Goal: Information Seeking & Learning: Find specific page/section

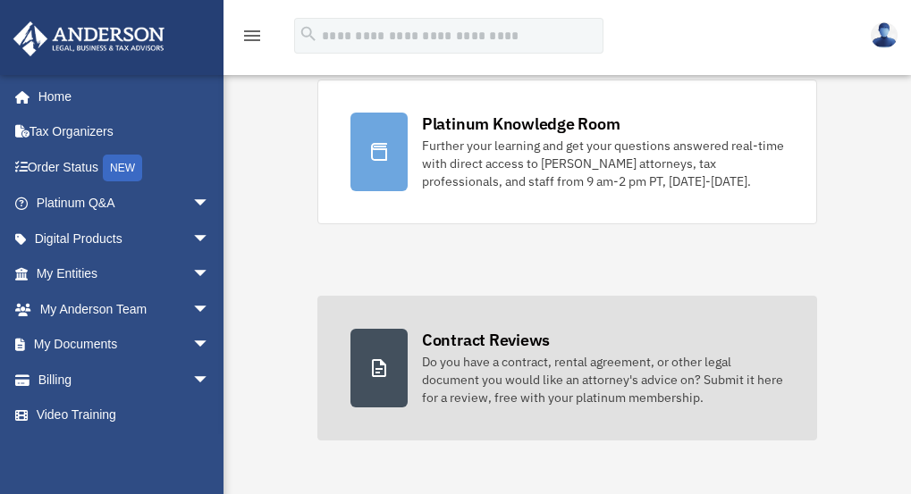
scroll to position [179, 0]
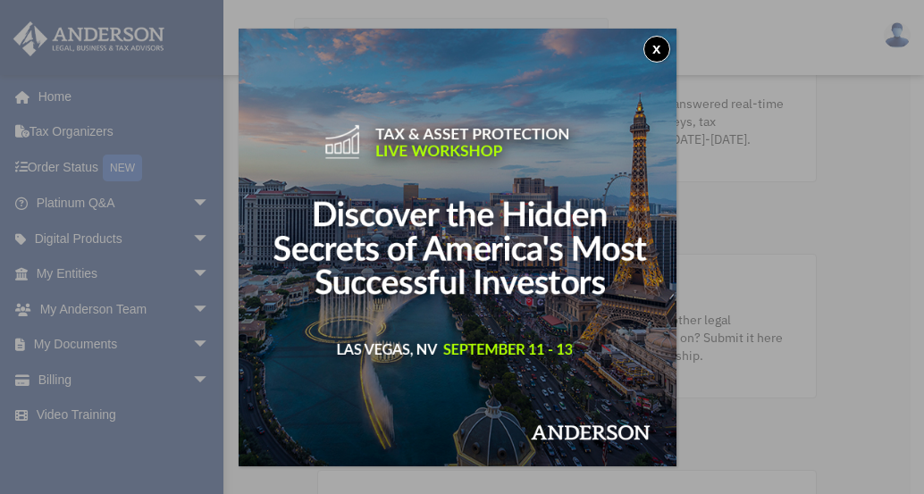
click at [86, 306] on div "x" at bounding box center [462, 247] width 924 height 494
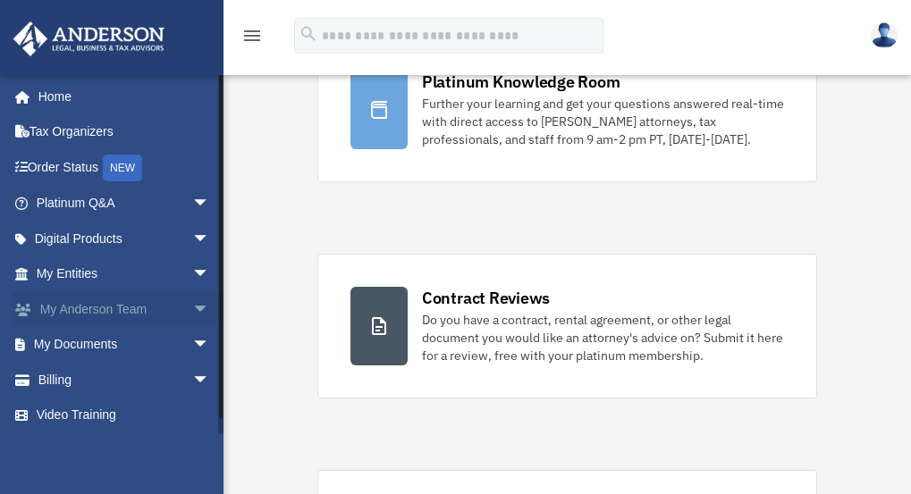
click at [192, 306] on span "arrow_drop_down" at bounding box center [210, 309] width 36 height 37
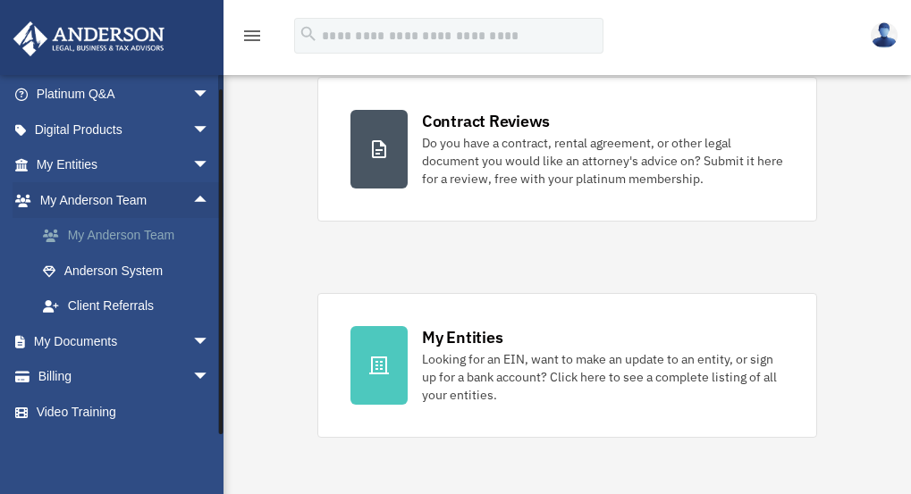
scroll to position [358, 0]
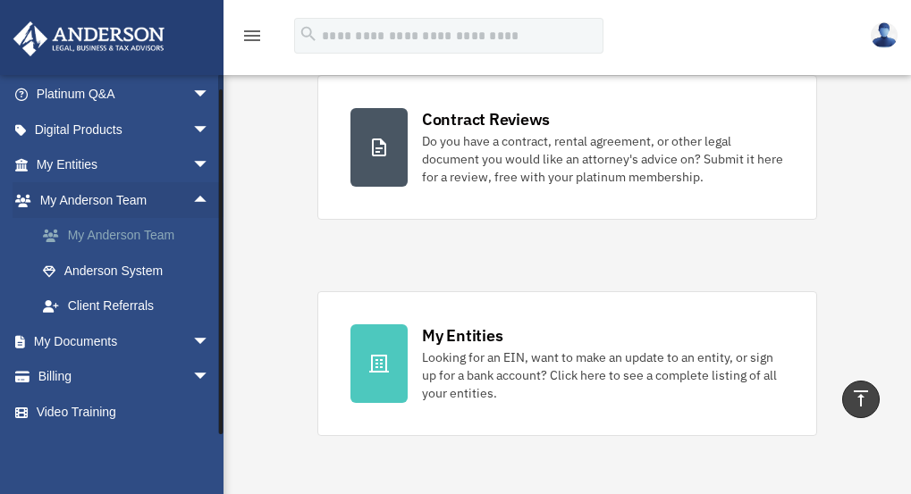
click at [113, 233] on link "My Anderson Team" at bounding box center [131, 236] width 212 height 36
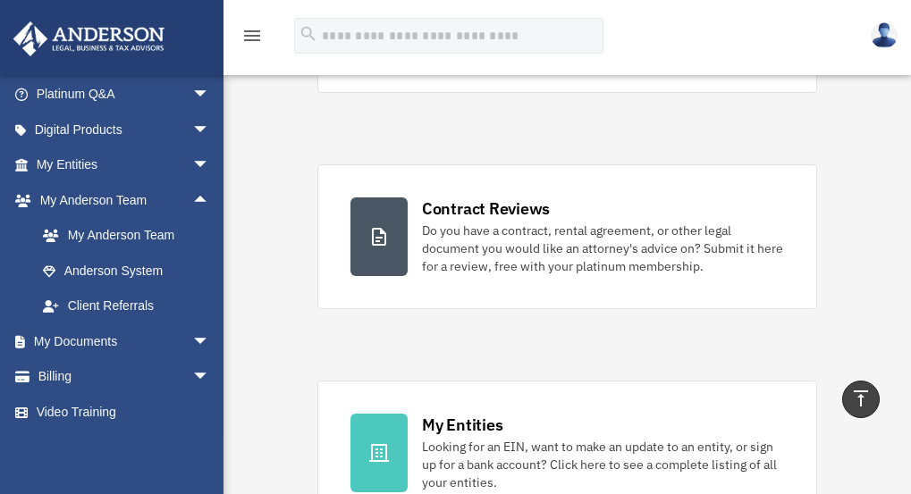
scroll to position [211, 0]
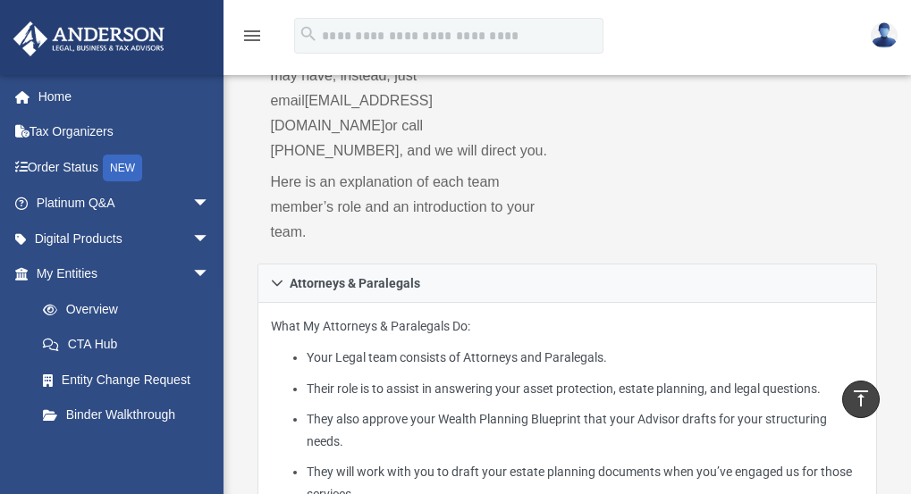
scroll to position [268, 0]
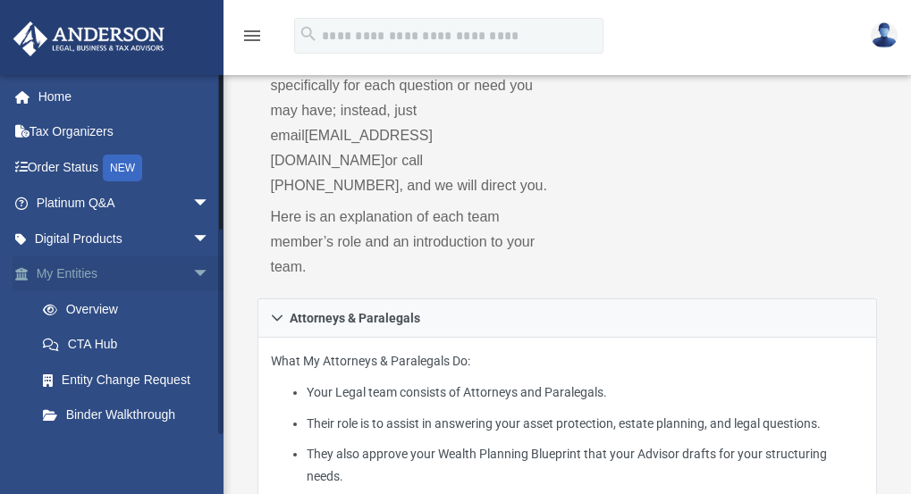
click at [192, 269] on span "arrow_drop_down" at bounding box center [210, 275] width 36 height 37
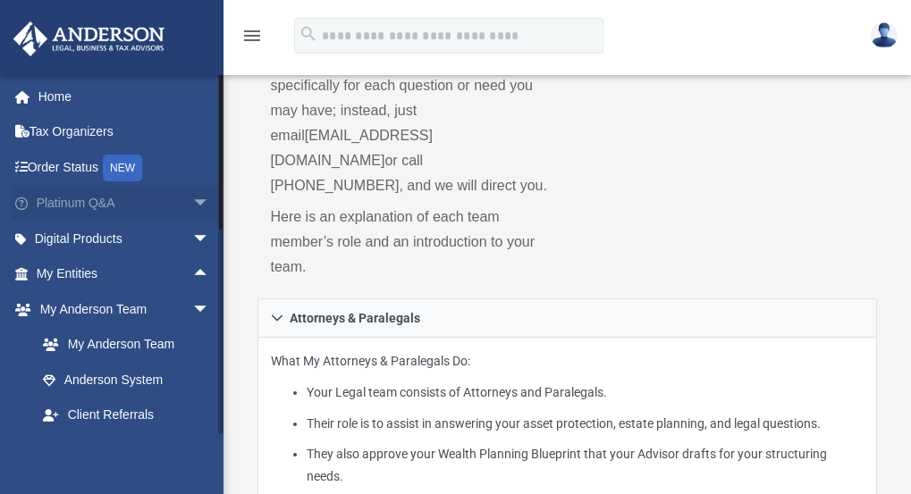
click at [108, 196] on link "Platinum Q&A arrow_drop_down" at bounding box center [125, 204] width 224 height 36
click at [192, 199] on span "arrow_drop_down" at bounding box center [210, 204] width 36 height 37
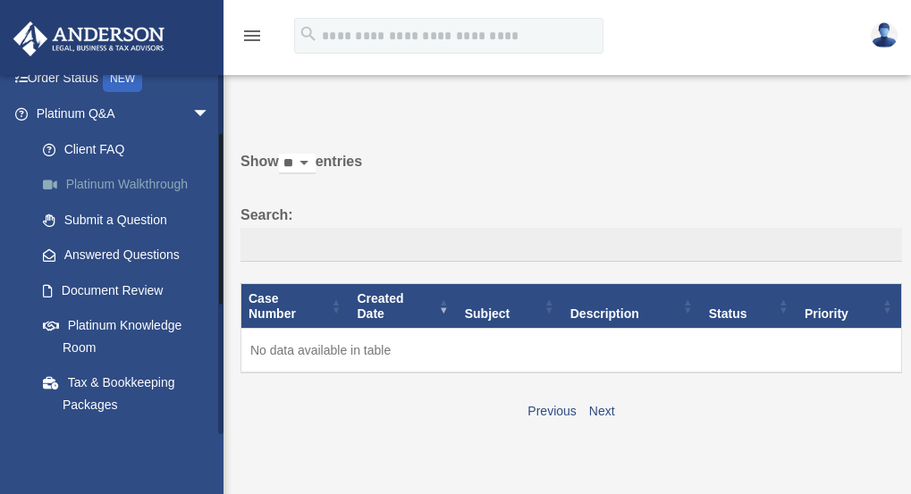
scroll to position [179, 0]
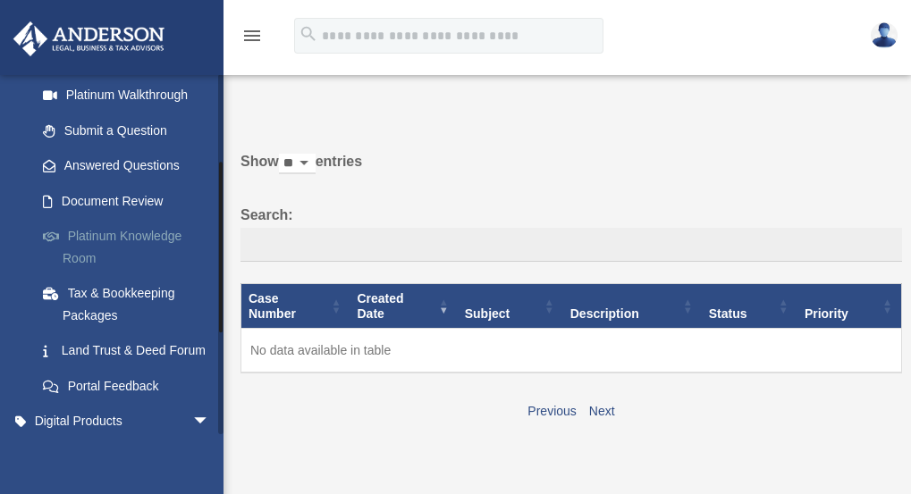
click at [141, 238] on link "Platinum Knowledge Room" at bounding box center [131, 247] width 212 height 57
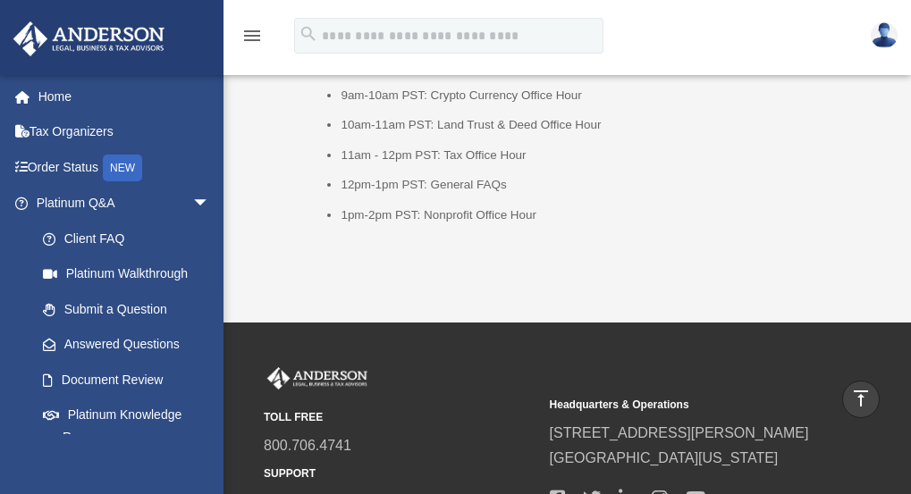
scroll to position [2682, 0]
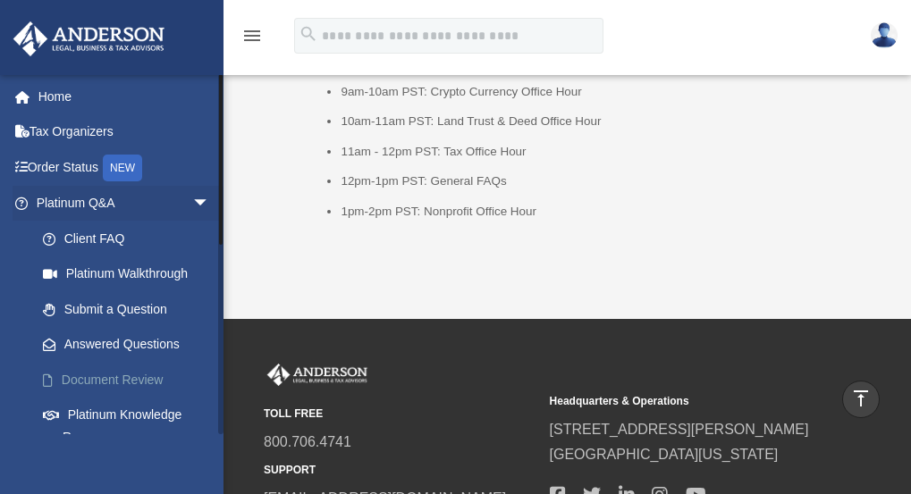
click at [131, 380] on link "Document Review" at bounding box center [131, 380] width 212 height 36
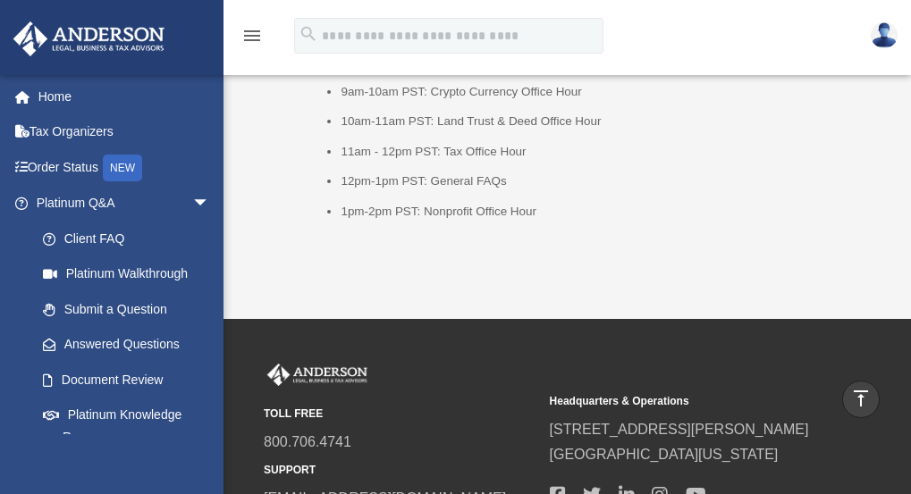
scroll to position [2593, 0]
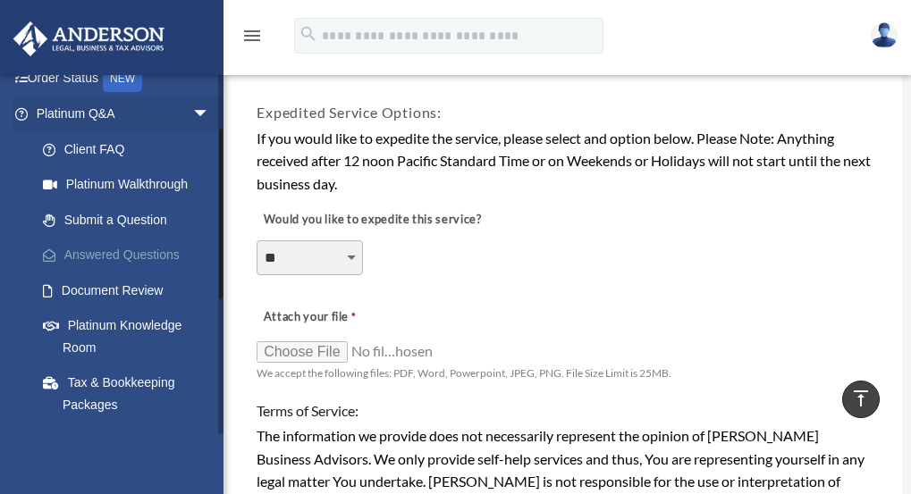
scroll to position [179, 0]
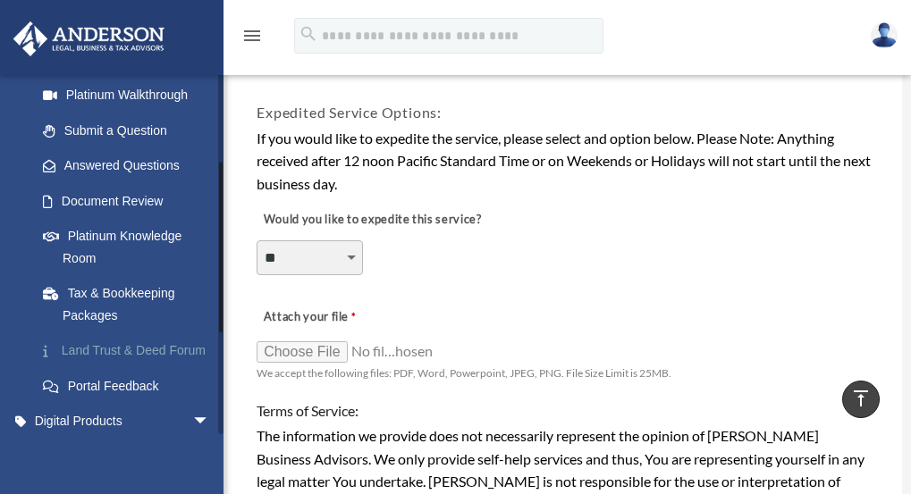
click at [131, 348] on link "Land Trust & Deed Forum" at bounding box center [131, 351] width 212 height 36
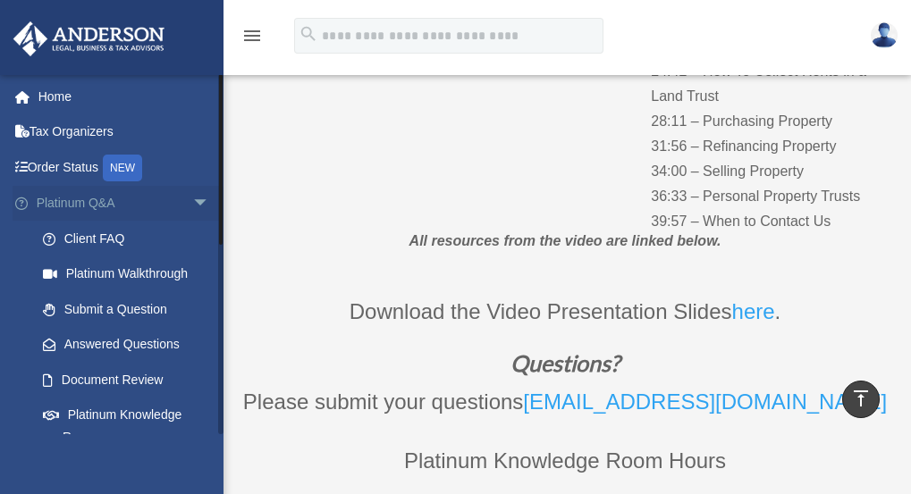
click at [192, 199] on span "arrow_drop_down" at bounding box center [210, 204] width 36 height 37
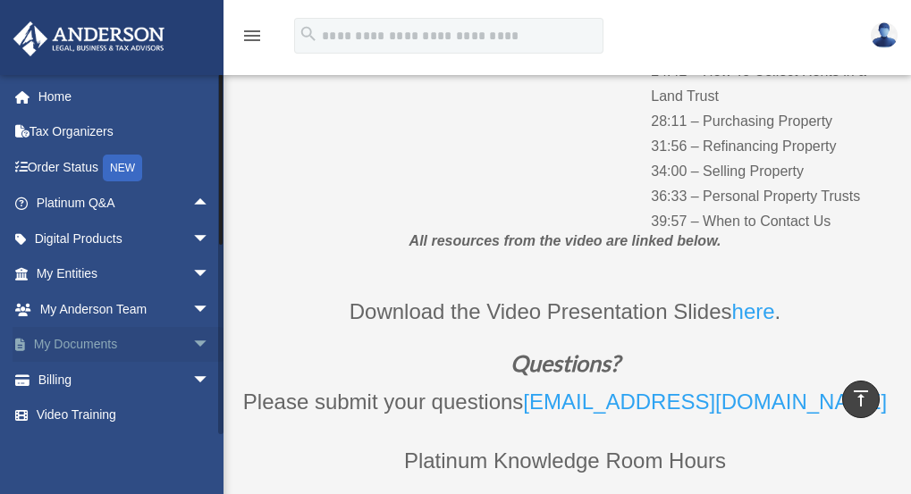
click at [99, 342] on link "My Documents arrow_drop_down" at bounding box center [125, 345] width 224 height 36
click at [192, 341] on span "arrow_drop_down" at bounding box center [210, 345] width 36 height 37
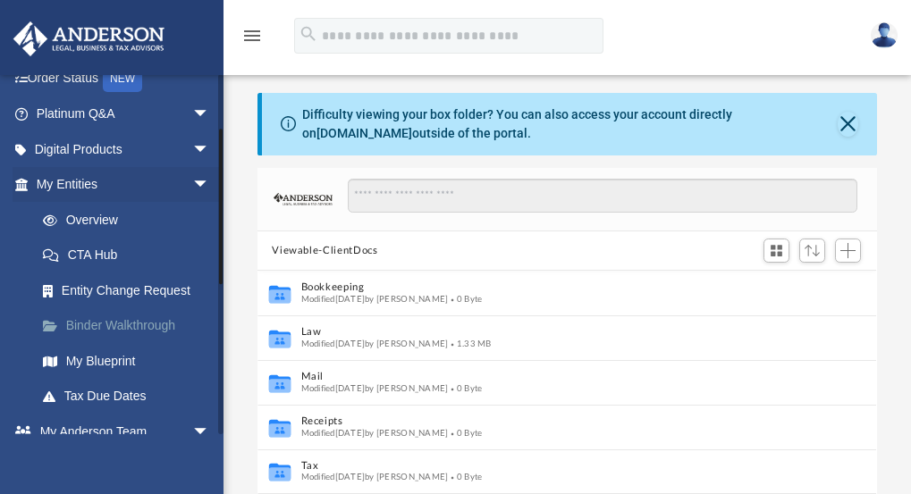
scroll to position [179, 0]
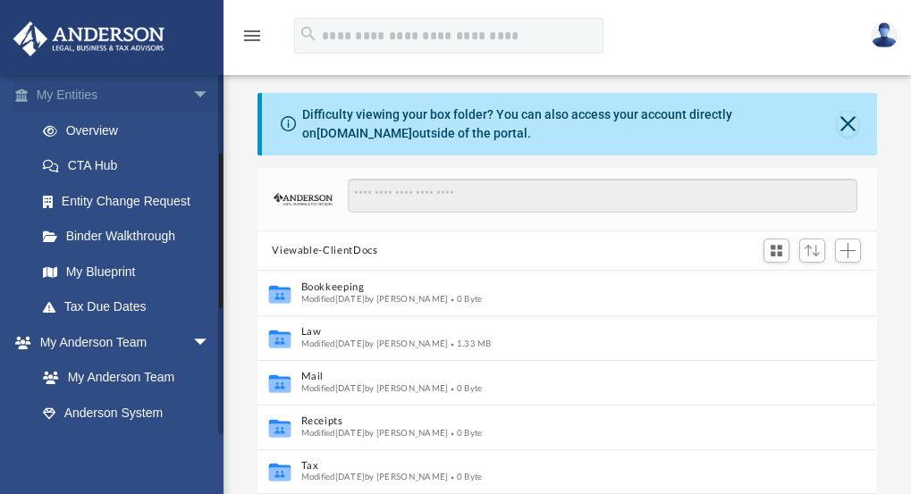
click at [192, 90] on span "arrow_drop_down" at bounding box center [210, 96] width 36 height 37
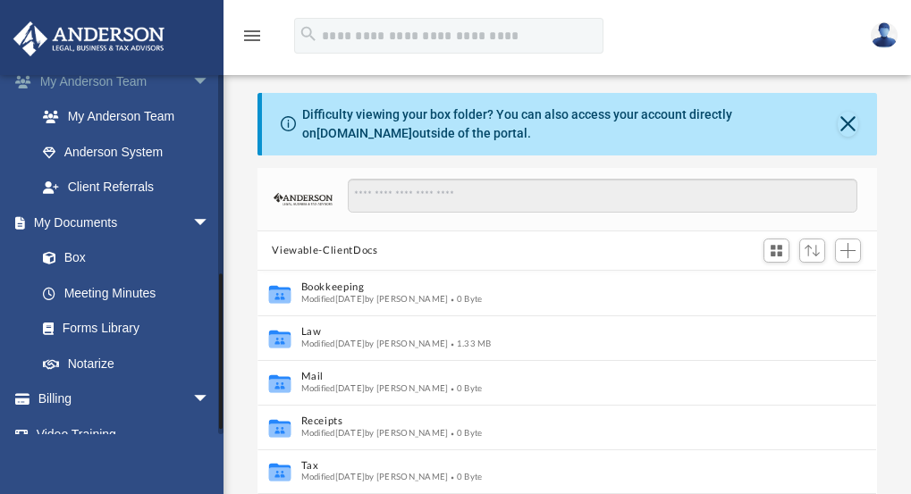
scroll to position [250, 0]
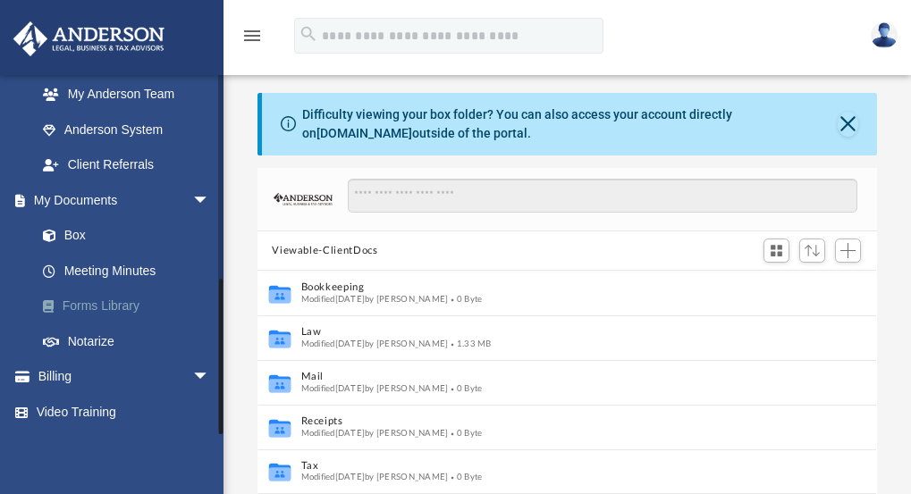
click at [105, 307] on link "Forms Library" at bounding box center [131, 307] width 212 height 36
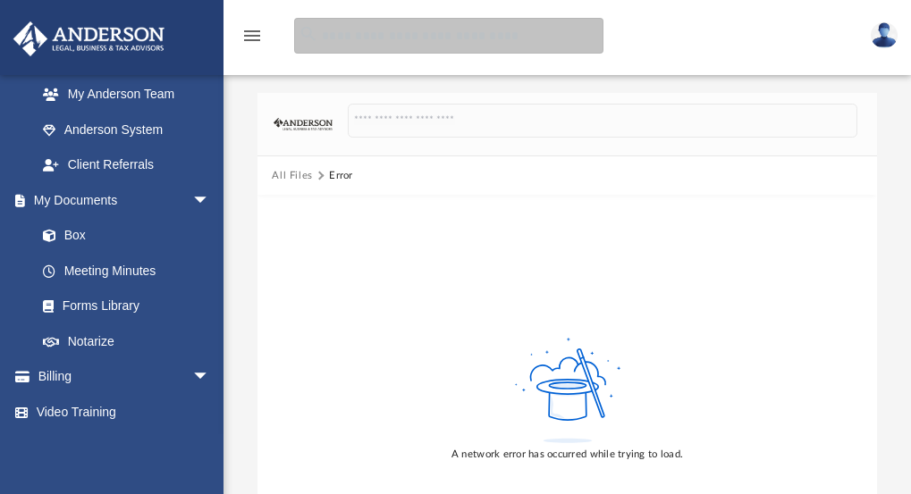
click at [379, 32] on input "search" at bounding box center [448, 36] width 309 height 36
type input "**********"
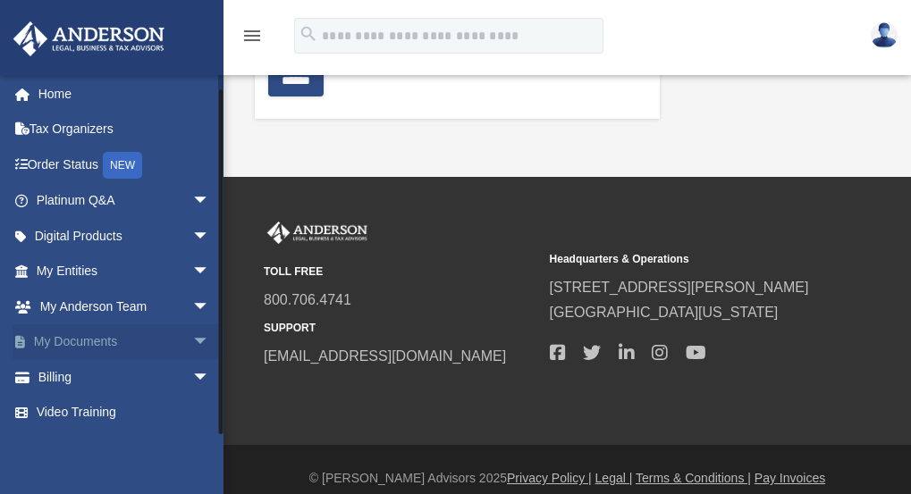
scroll to position [213, 0]
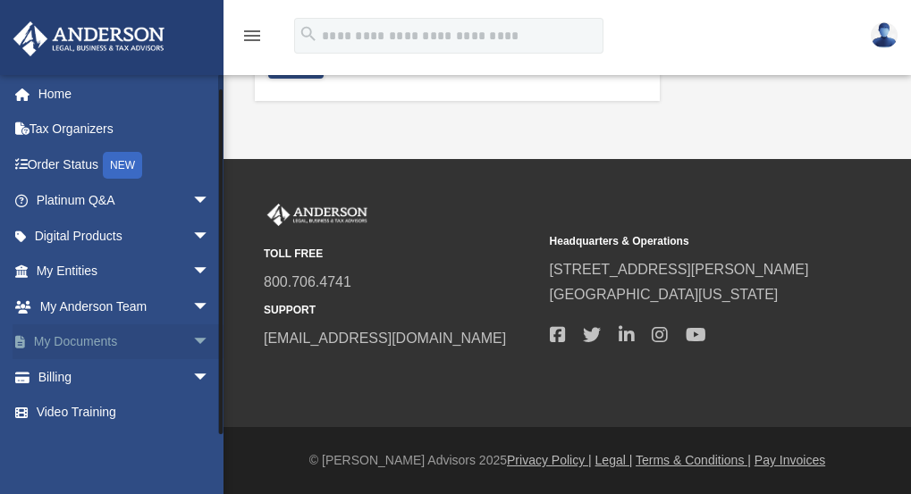
click at [129, 326] on link "My Documents arrow_drop_down" at bounding box center [125, 343] width 224 height 36
click at [192, 337] on span "arrow_drop_down" at bounding box center [210, 343] width 36 height 37
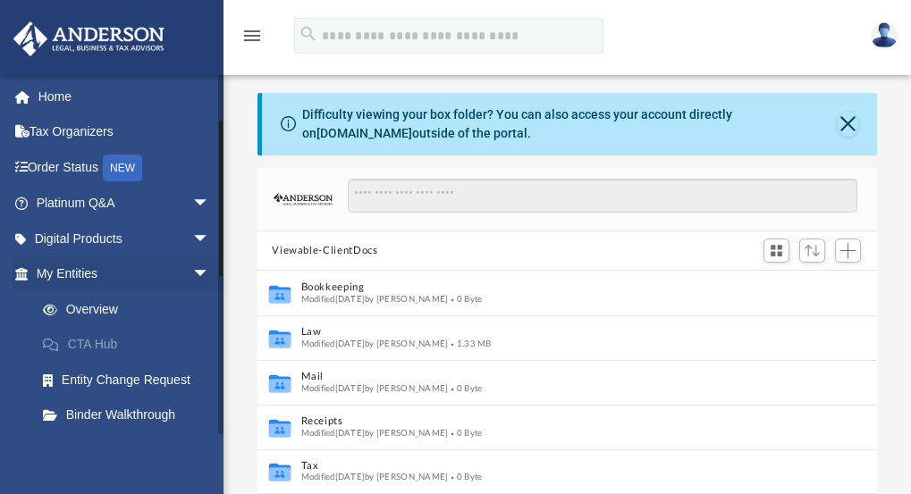
scroll to position [358, 0]
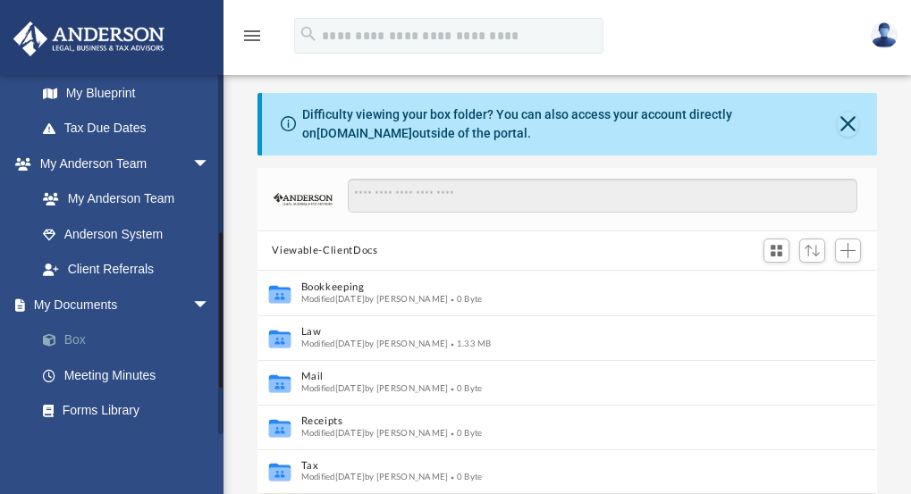
click at [68, 333] on link "Box" at bounding box center [131, 341] width 212 height 36
click at [66, 340] on link "Box" at bounding box center [131, 341] width 212 height 36
click at [53, 338] on span at bounding box center [59, 340] width 12 height 13
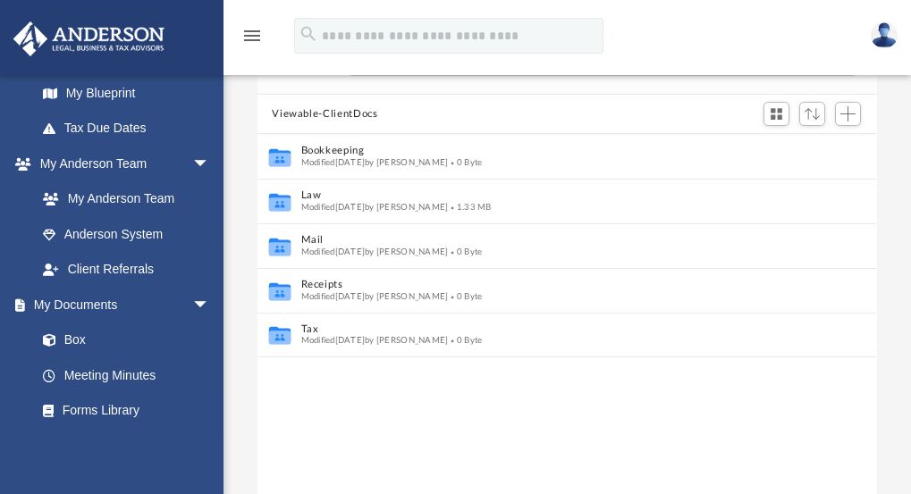
scroll to position [179, 0]
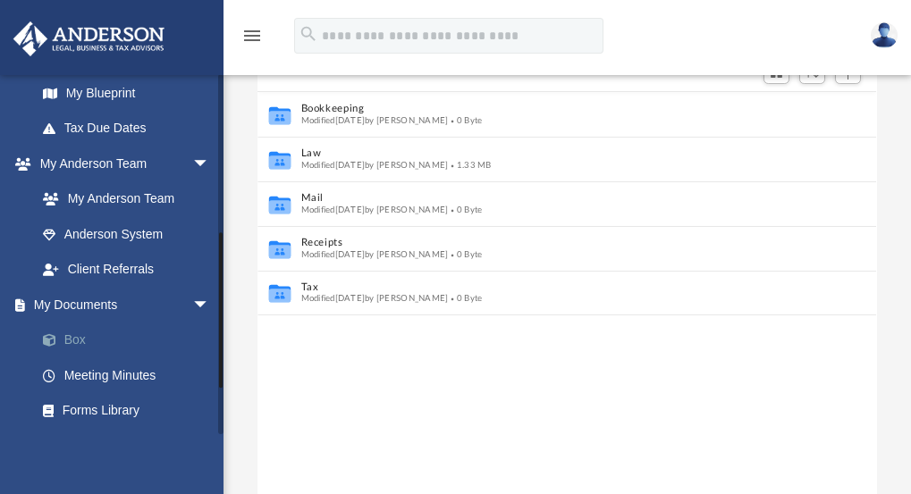
click at [73, 338] on link "Box" at bounding box center [131, 341] width 212 height 36
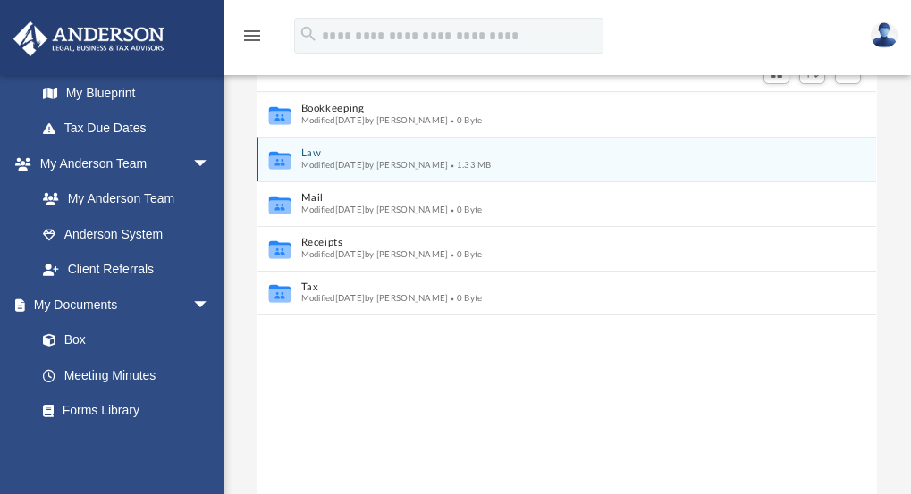
click at [398, 163] on span "Modified Wed Aug 13 2025 by Crayton Olivieri" at bounding box center [375, 165] width 148 height 9
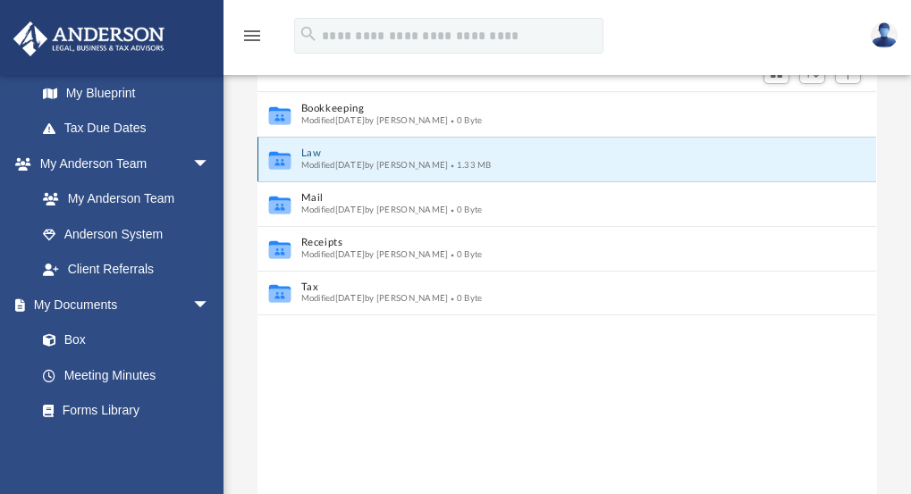
click at [310, 151] on button "Law" at bounding box center [555, 154] width 508 height 12
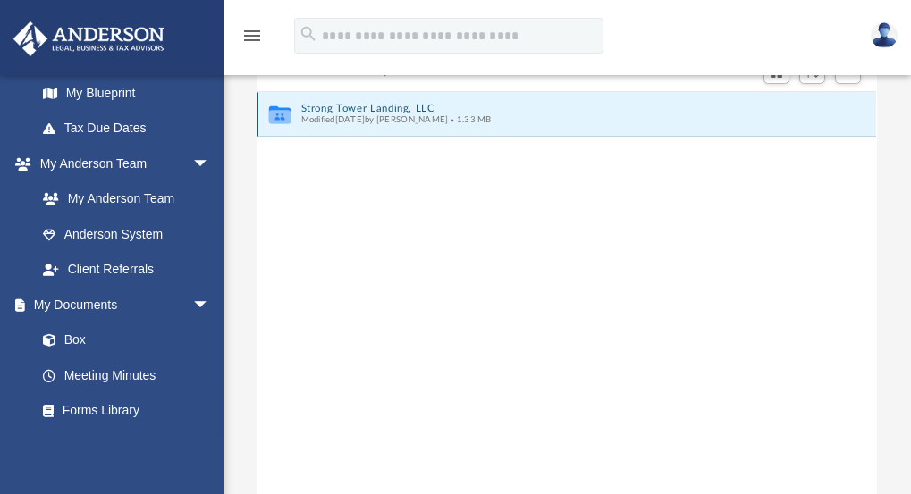
click at [327, 111] on button "Strong Tower Landing, LLC" at bounding box center [555, 109] width 508 height 12
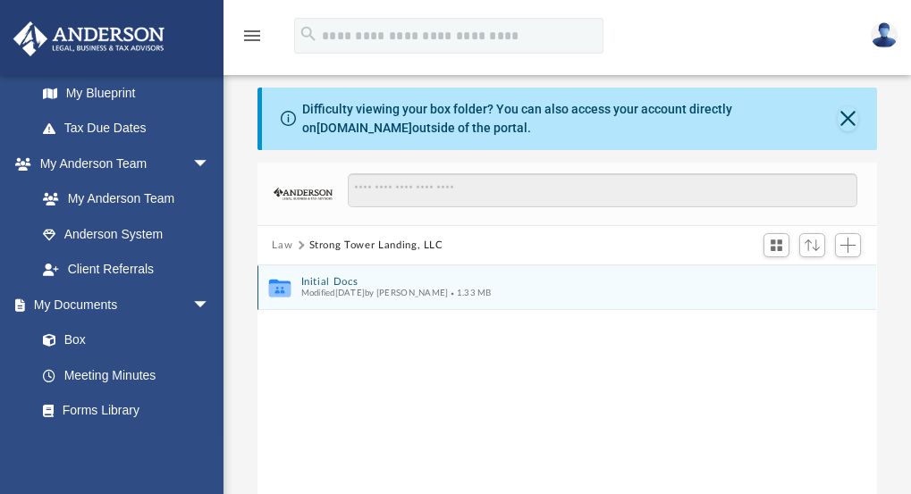
scroll to position [0, 0]
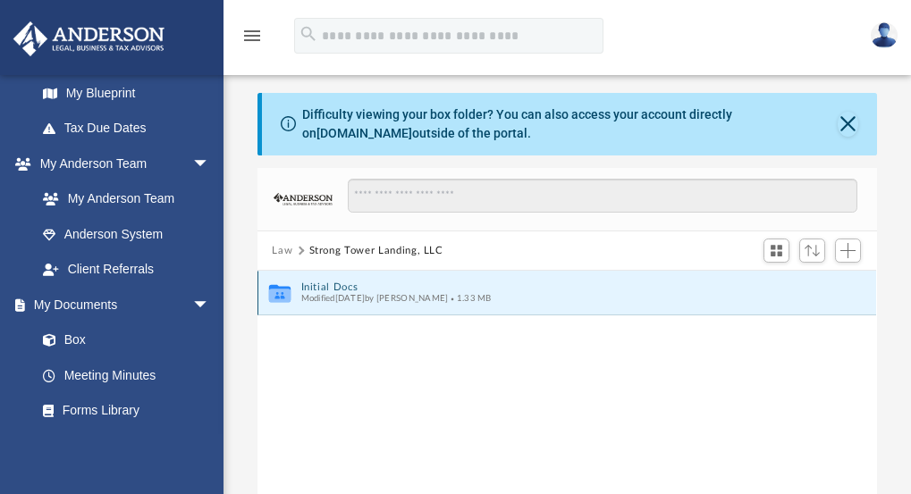
click at [337, 289] on button "Initial Docs" at bounding box center [555, 288] width 508 height 12
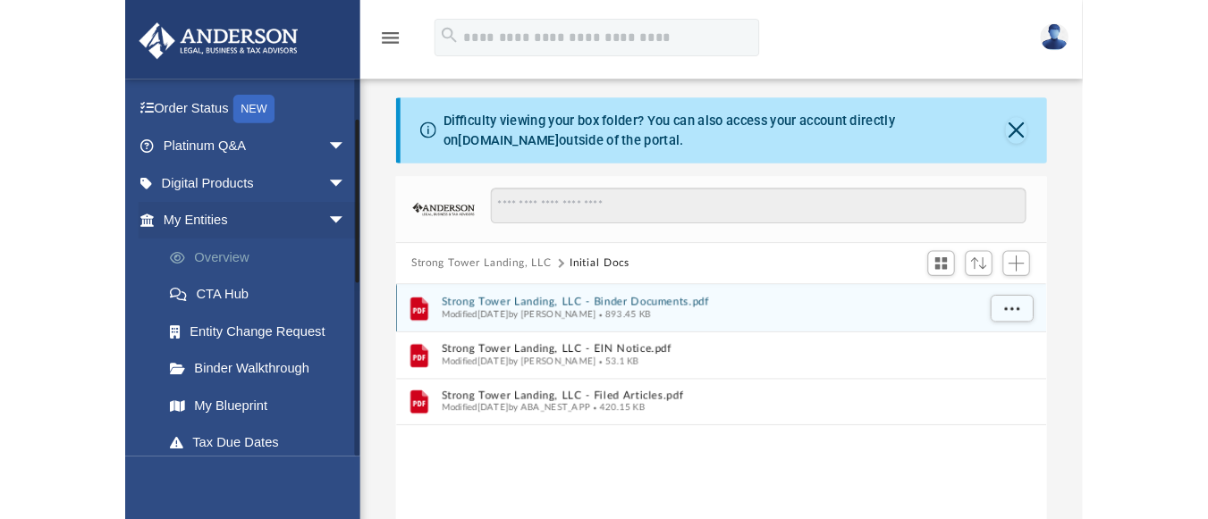
scroll to position [89, 0]
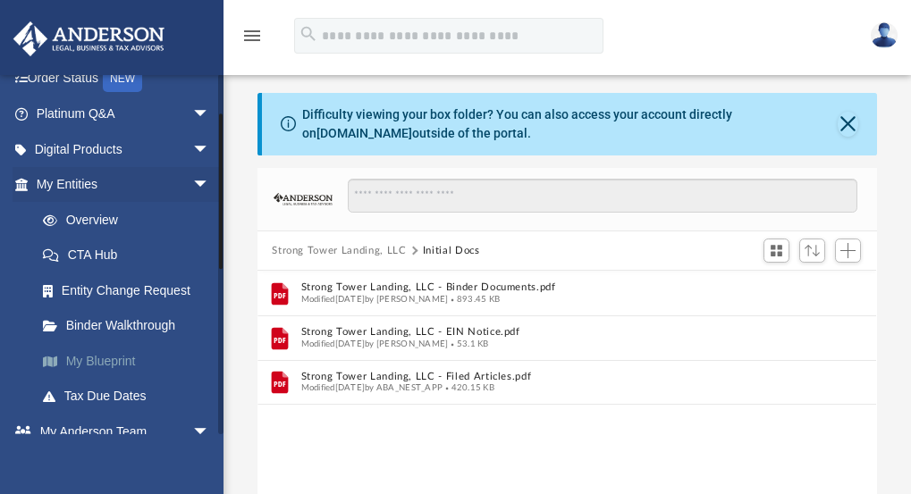
click at [128, 360] on link "My Blueprint" at bounding box center [131, 361] width 212 height 36
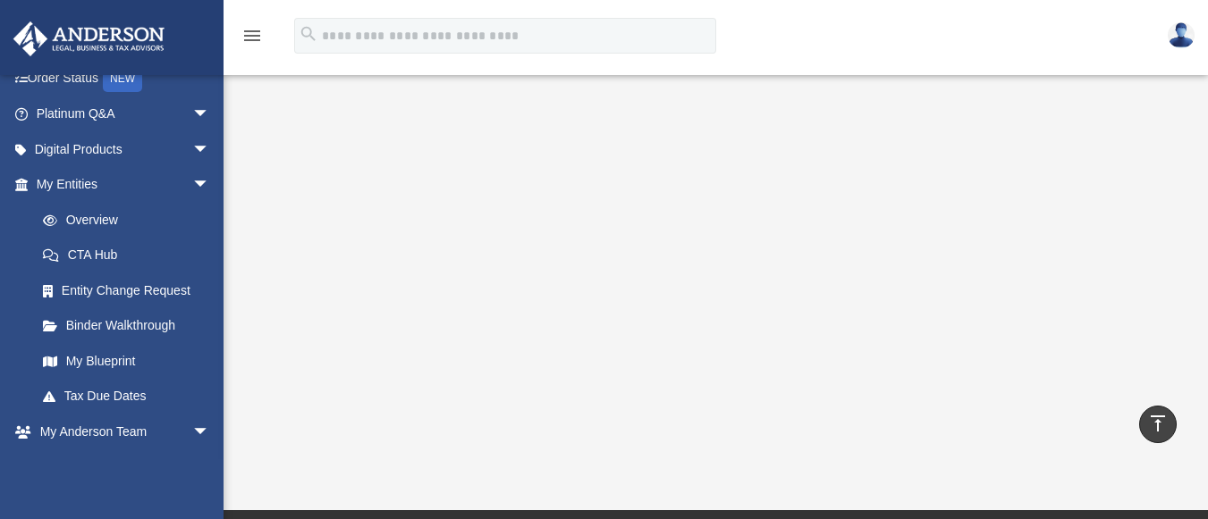
scroll to position [268, 0]
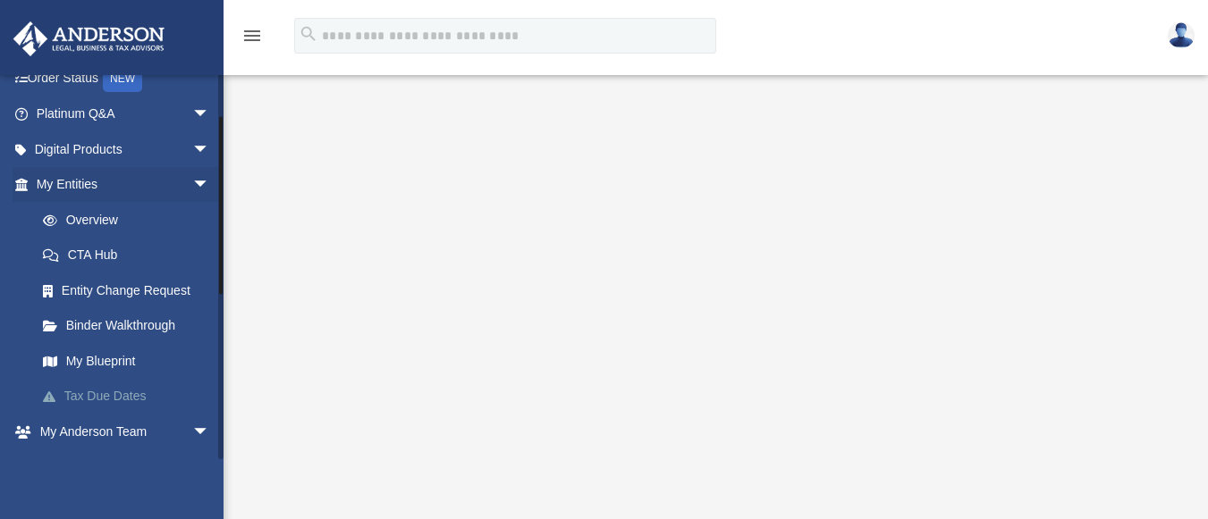
click at [83, 399] on link "Tax Due Dates" at bounding box center [131, 397] width 212 height 36
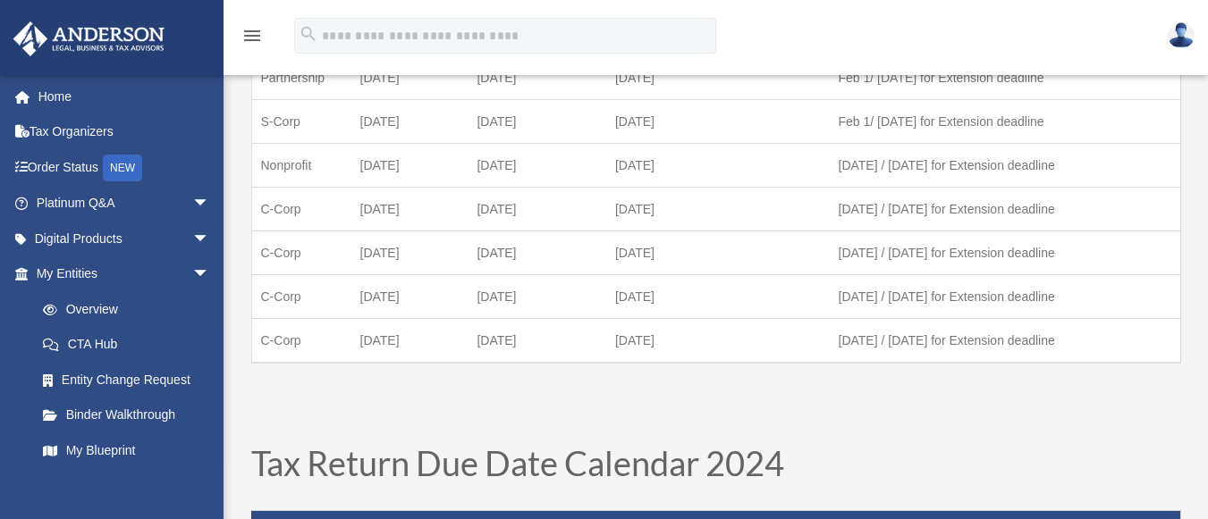
scroll to position [215, 0]
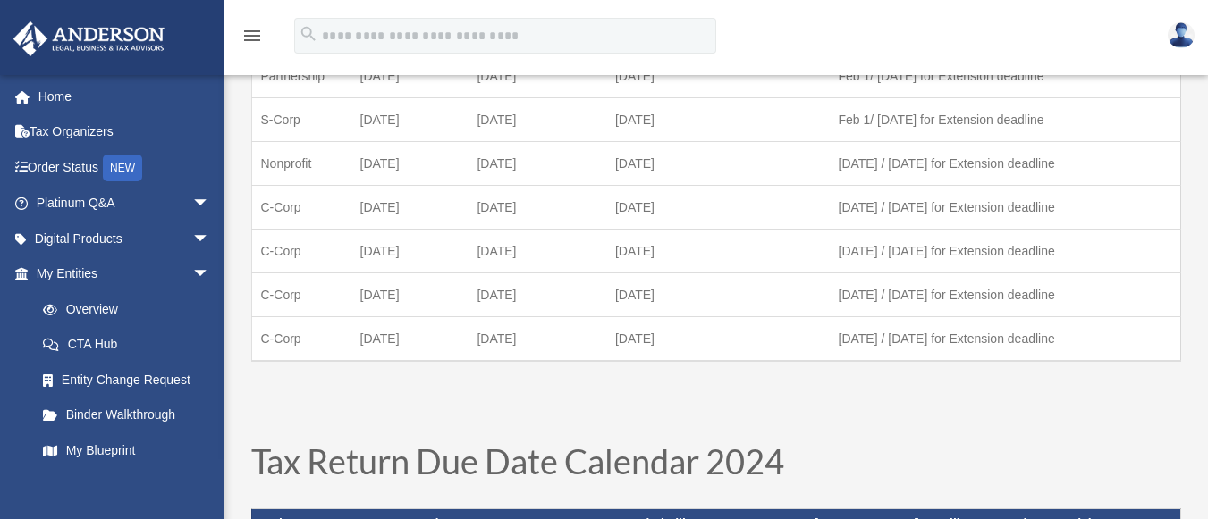
click at [919, 150] on td "[DATE] / [DATE] for Extension deadline" at bounding box center [1005, 164] width 350 height 44
click at [117, 445] on link "My Blueprint" at bounding box center [131, 451] width 212 height 36
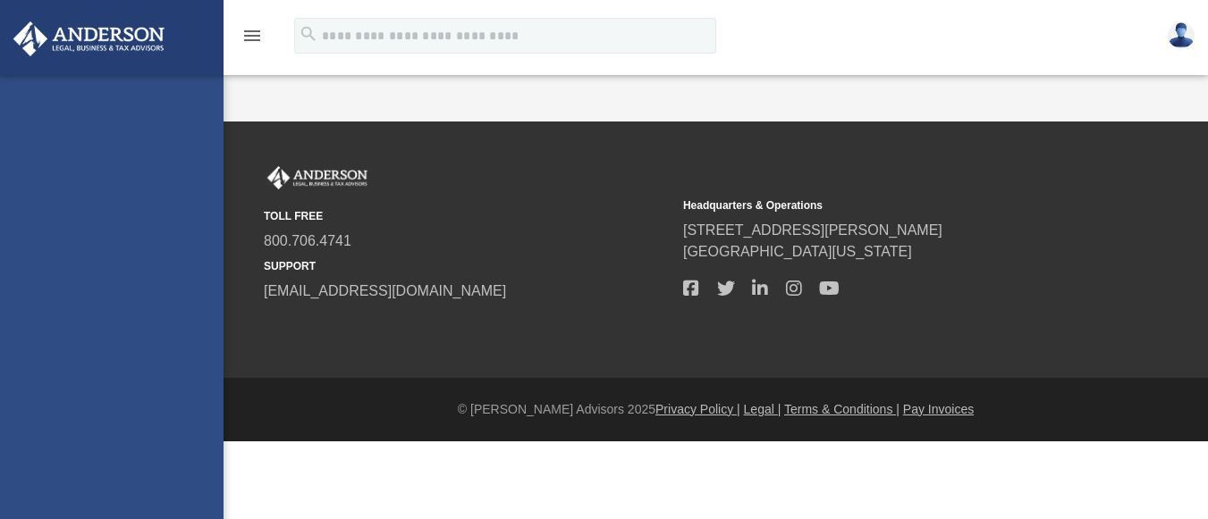
click at [124, 452] on div "[PERSON_NAME][EMAIL_ADDRESS][PERSON_NAME][DOMAIN_NAME] Sign Out [PERSON_NAME][E…" at bounding box center [112, 334] width 224 height 519
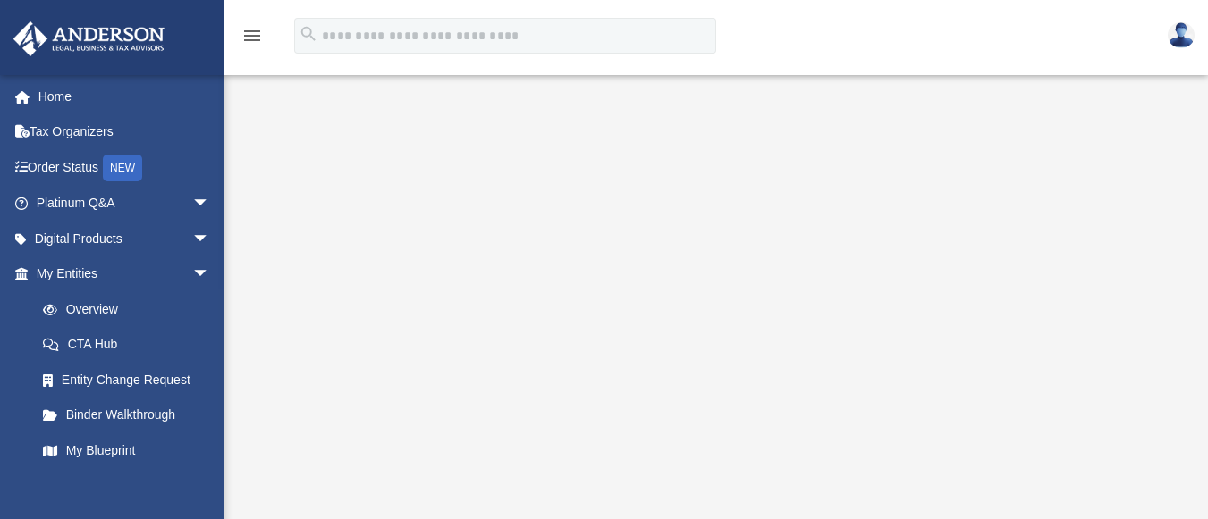
scroll to position [179, 0]
drag, startPoint x: 266, startPoint y: 342, endPoint x: 239, endPoint y: 461, distance: 122.8
click at [239, 461] on div at bounding box center [716, 283] width 984 height 715
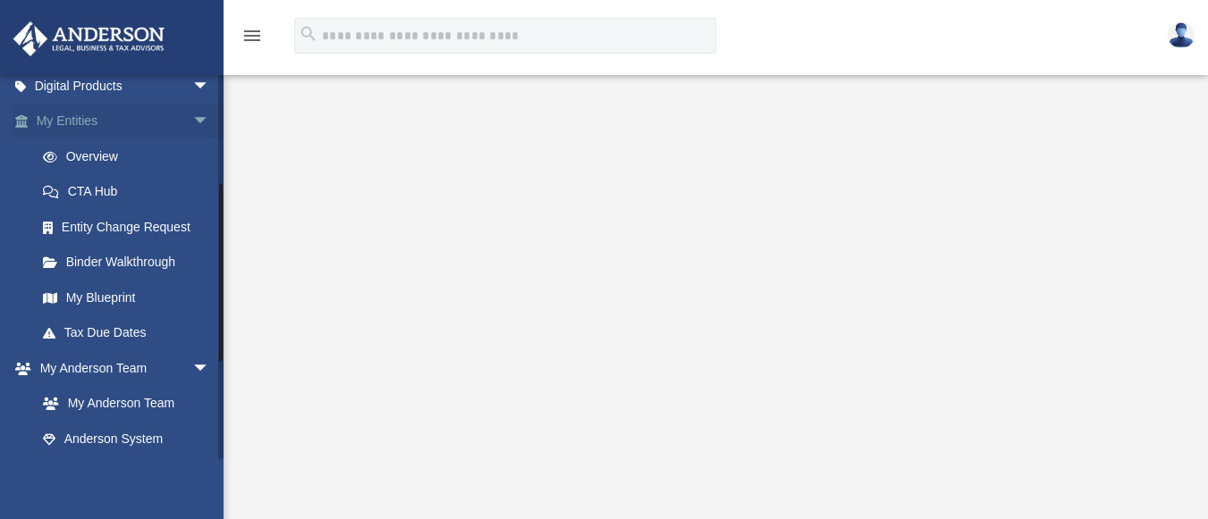
scroll to position [268, 0]
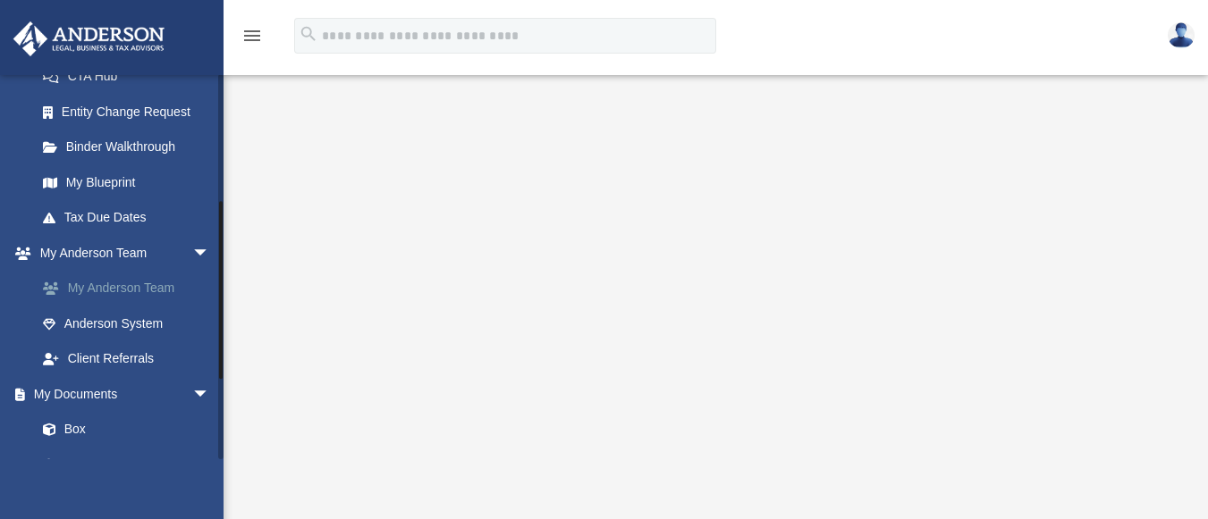
click link "My Anderson Team"
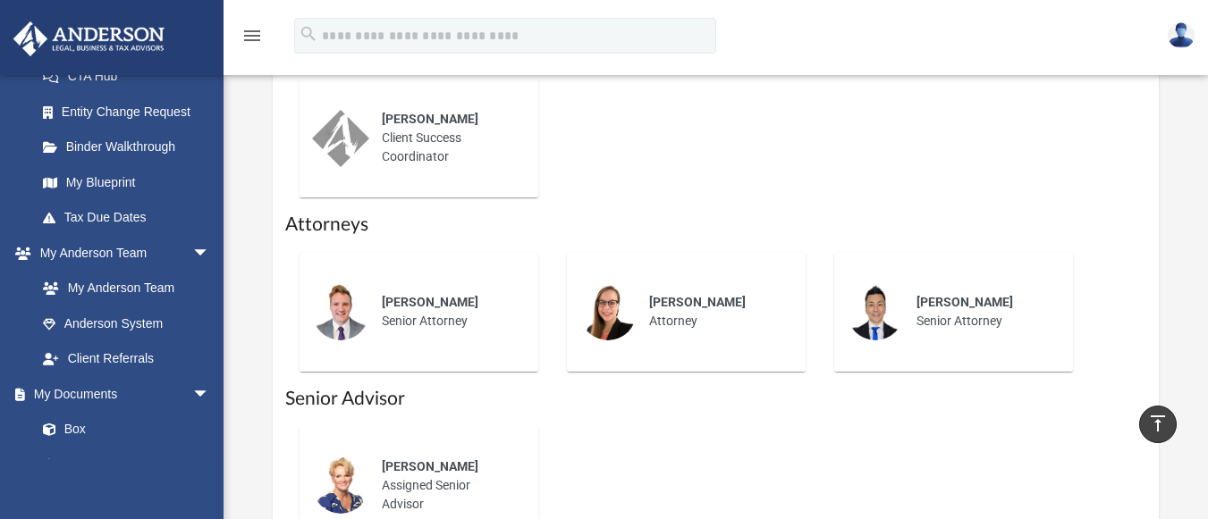
scroll to position [1073, 0]
